Goal: Task Accomplishment & Management: Use online tool/utility

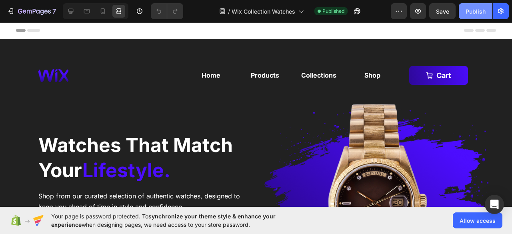
click at [479, 6] on button "Publish" at bounding box center [476, 11] width 34 height 16
